Goal: Download file/media

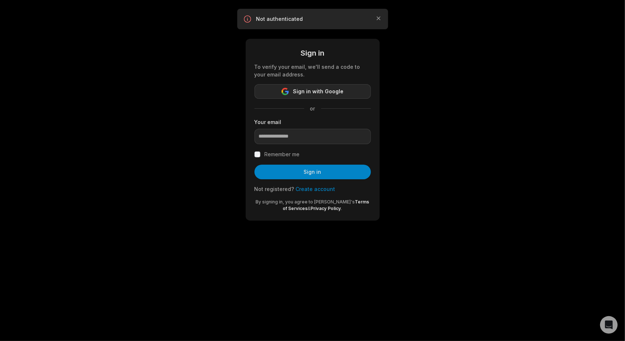
click at [324, 91] on span "Sign in with Google" at bounding box center [318, 91] width 51 height 9
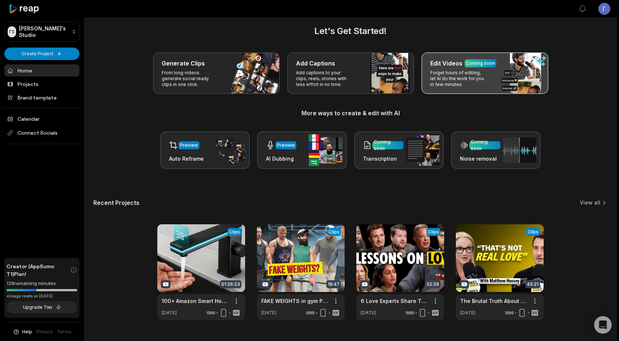
scroll to position [23, 0]
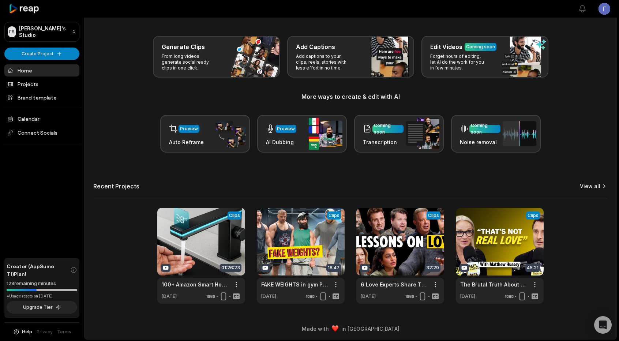
click at [590, 189] on link "View all" at bounding box center [590, 186] width 20 height 7
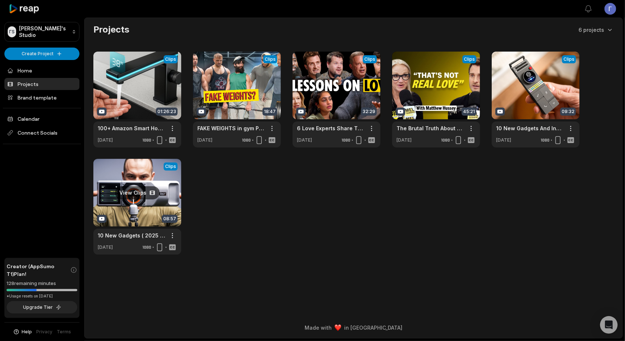
click at [109, 180] on link at bounding box center [137, 207] width 88 height 96
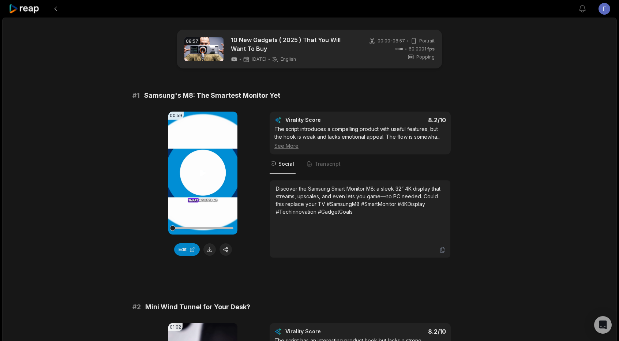
click at [203, 178] on video "Your browser does not support mp4 format." at bounding box center [202, 173] width 69 height 123
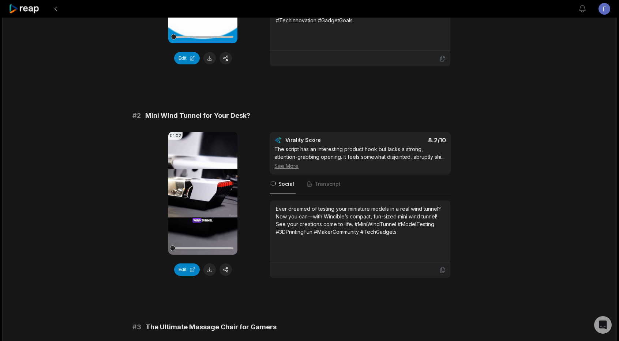
scroll to position [220, 0]
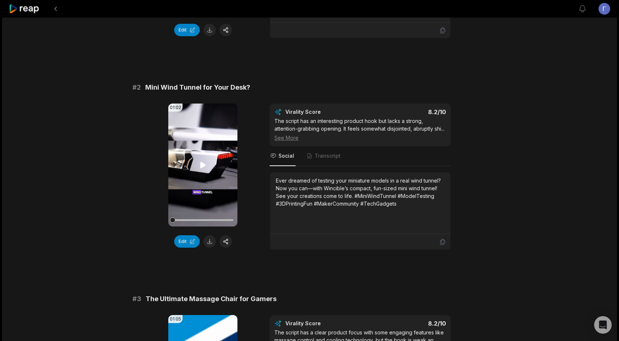
click at [196, 166] on video "Your browser does not support mp4 format." at bounding box center [202, 165] width 69 height 123
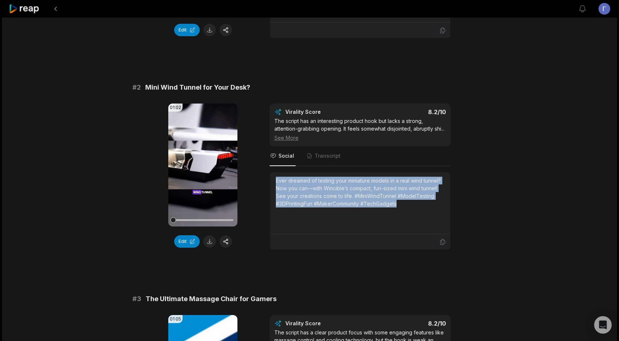
drag, startPoint x: 277, startPoint y: 185, endPoint x: 399, endPoint y: 208, distance: 124.5
click at [399, 208] on div "Ever dreamed of testing your miniature models in a real wind tunnel? Now you ca…" at bounding box center [360, 192] width 169 height 31
copy div "Ever dreamed of testing your miniature models in a real wind tunnel? Now you ca…"
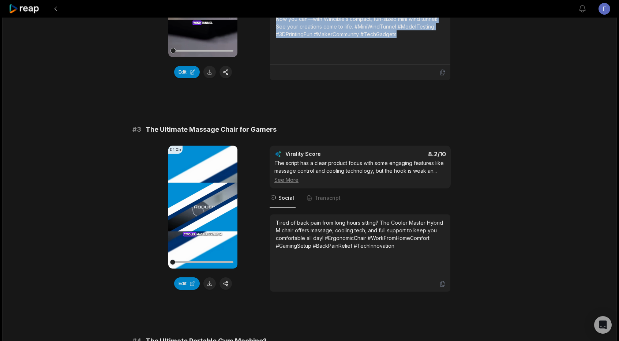
scroll to position [403, 0]
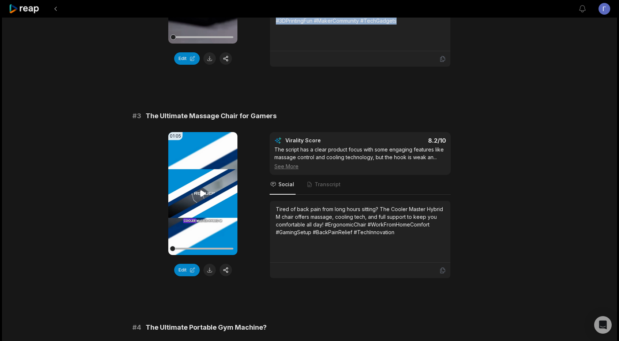
click at [199, 198] on icon at bounding box center [203, 193] width 9 height 9
click at [203, 198] on icon at bounding box center [203, 193] width 9 height 9
click at [211, 276] on button at bounding box center [210, 270] width 12 height 12
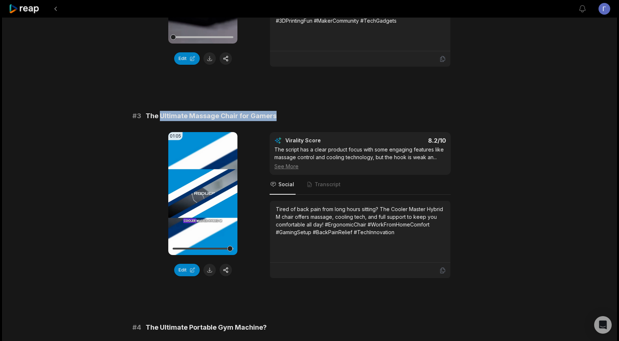
drag, startPoint x: 159, startPoint y: 119, endPoint x: 276, endPoint y: 120, distance: 116.8
click at [276, 120] on div "# 3 The Ultimate Massage Chair for Gamers" at bounding box center [309, 116] width 354 height 10
copy span "Ultimate Massage Chair for Gamers"
click at [195, 250] on div at bounding box center [202, 249] width 61 height 2
drag, startPoint x: 196, startPoint y: 255, endPoint x: 190, endPoint y: 255, distance: 5.9
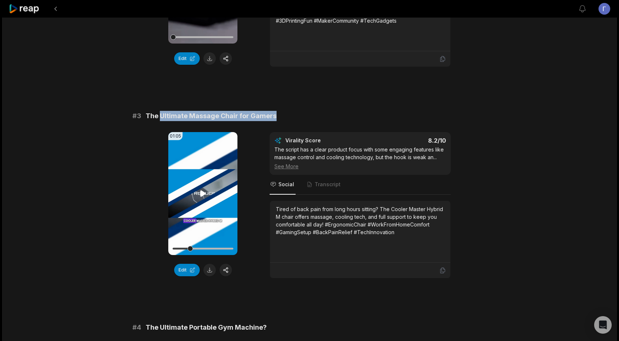
click at [190, 251] on div at bounding box center [189, 248] width 5 height 5
click at [183, 255] on div at bounding box center [202, 248] width 61 height 13
click at [198, 250] on div at bounding box center [202, 249] width 61 height 2
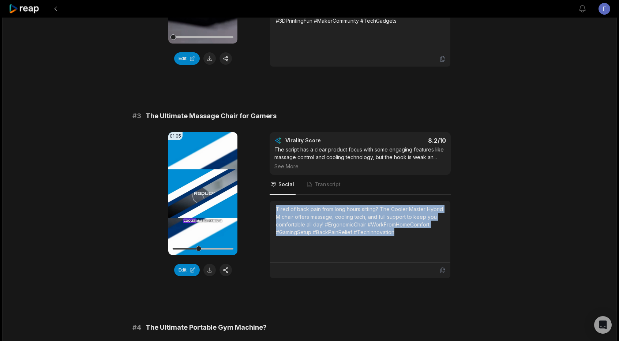
drag, startPoint x: 275, startPoint y: 213, endPoint x: 409, endPoint y: 236, distance: 135.7
click at [409, 236] on div "Tired of back pain from long hours sitting? The Cooler Master Hybrid M chair of…" at bounding box center [360, 232] width 180 height 62
copy div "Tired of back pain from long hours sitting? The Cooler Master Hybrid M chair of…"
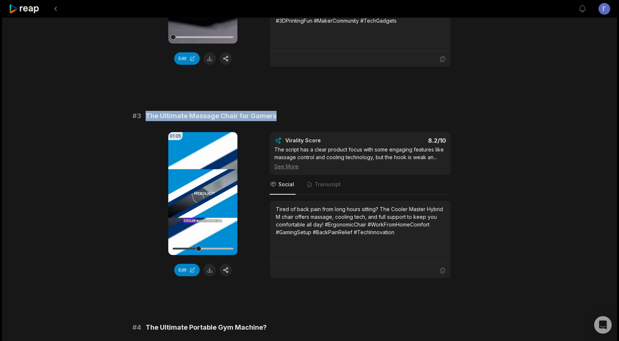
drag, startPoint x: 145, startPoint y: 120, endPoint x: 276, endPoint y: 116, distance: 130.7
click at [276, 116] on div "# 1 Samsung's M8: The Smartest Monitor Yet 00:59 Your browser does not support …" at bounding box center [309, 89] width 354 height 802
copy span "The Ultimate Massage Chair for Gamers"
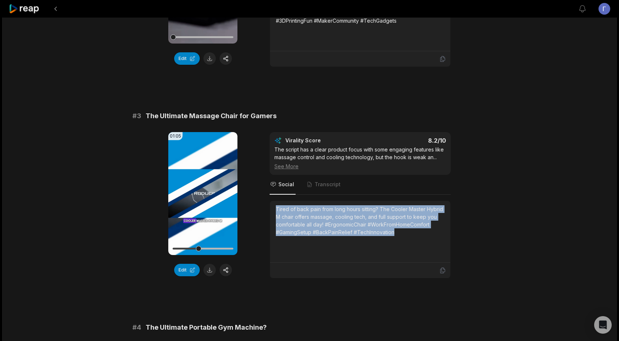
drag, startPoint x: 277, startPoint y: 216, endPoint x: 396, endPoint y: 241, distance: 122.0
click at [396, 236] on div "Tired of back pain from long hours sitting? The Cooler Master Hybrid M chair of…" at bounding box center [360, 220] width 169 height 31
copy div "Tired of back pain from long hours sitting? The Cooler Master Hybrid M chair of…"
click at [467, 103] on div "# 1 Samsung's M8: The Smartest Monitor Yet 00:59 Your browser does not support …" at bounding box center [309, 89] width 354 height 802
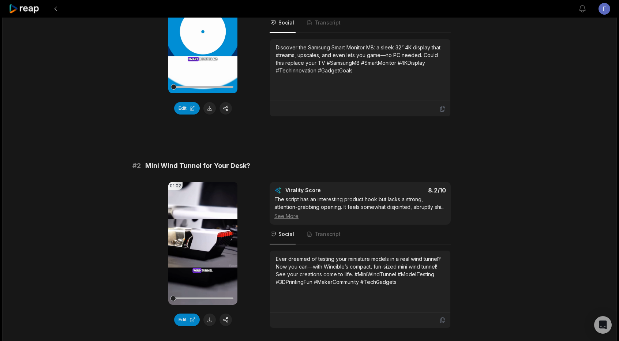
scroll to position [0, 0]
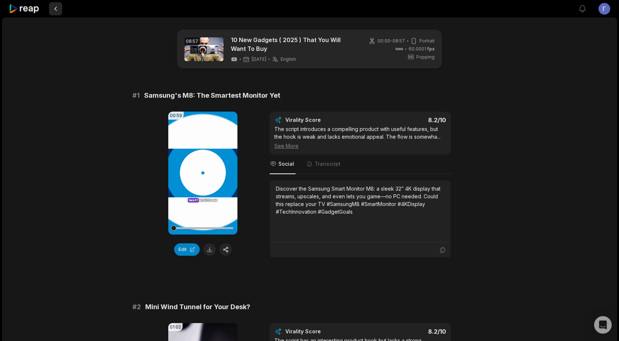
click at [56, 9] on button at bounding box center [55, 8] width 13 height 13
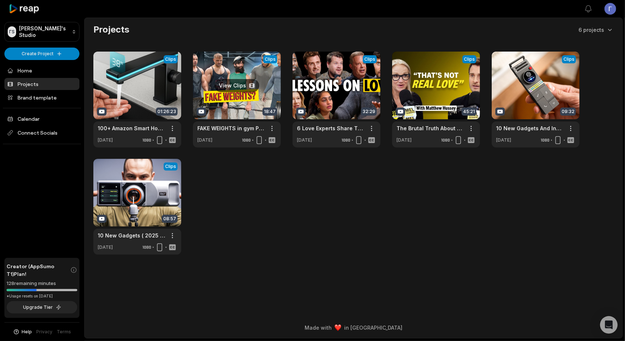
click at [242, 95] on link at bounding box center [237, 100] width 88 height 96
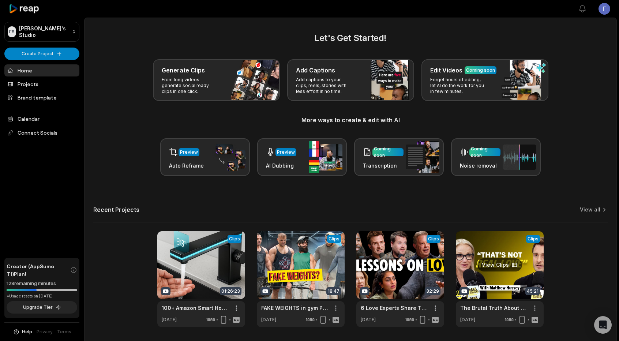
click at [501, 239] on link at bounding box center [500, 279] width 88 height 96
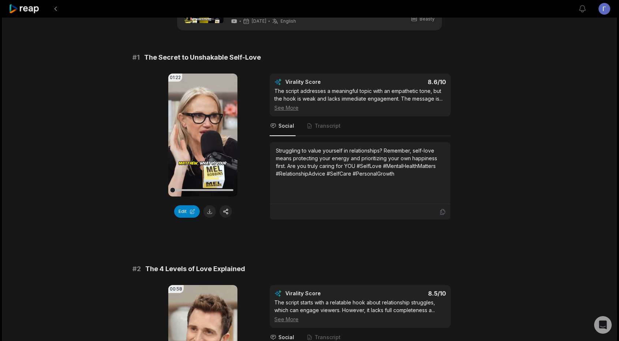
scroll to position [146, 0]
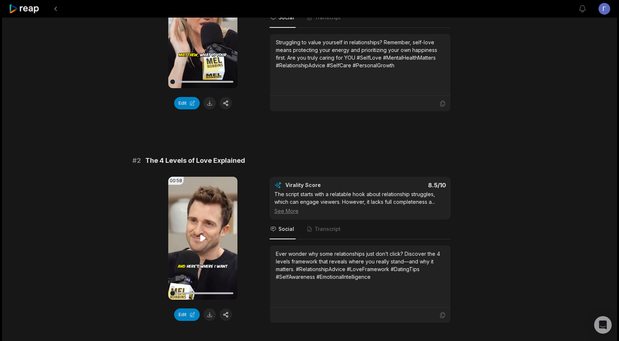
click at [202, 238] on icon at bounding box center [202, 238] width 5 height 6
click at [202, 238] on icon at bounding box center [203, 238] width 9 height 9
click at [212, 311] on button at bounding box center [210, 315] width 12 height 12
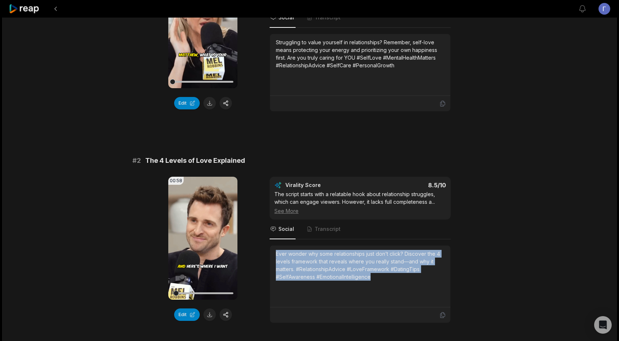
drag, startPoint x: 275, startPoint y: 252, endPoint x: 376, endPoint y: 280, distance: 104.7
click at [376, 280] on div "Ever wonder why some relationships just don’t click? Discover the 4 levels fram…" at bounding box center [360, 277] width 180 height 62
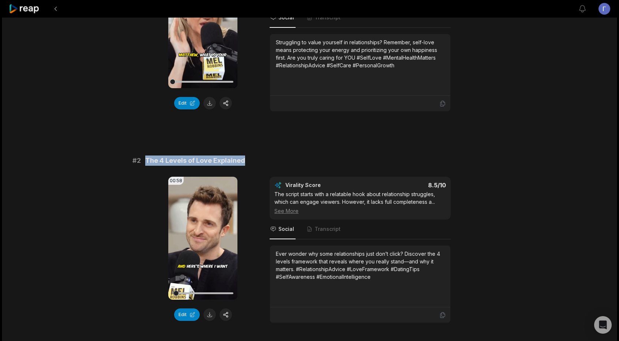
drag, startPoint x: 146, startPoint y: 157, endPoint x: 250, endPoint y: 161, distance: 104.0
click at [250, 161] on div "# 2 The 4 Levels of Love Explained" at bounding box center [309, 161] width 354 height 10
copy span "The 4 Levels of Love Explained"
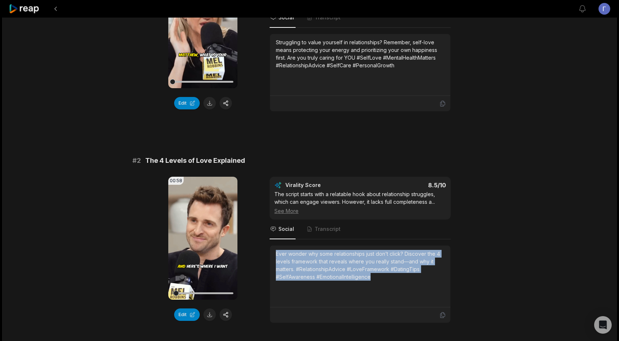
drag, startPoint x: 275, startPoint y: 249, endPoint x: 373, endPoint y: 280, distance: 102.9
click at [373, 280] on div "Ever wonder why some relationships just don’t click? Discover the 4 levels fram…" at bounding box center [360, 277] width 180 height 62
copy div "Ever wonder why some relationships just don’t click? Discover the 4 levels fram…"
